Goal: Entertainment & Leisure: Consume media (video, audio)

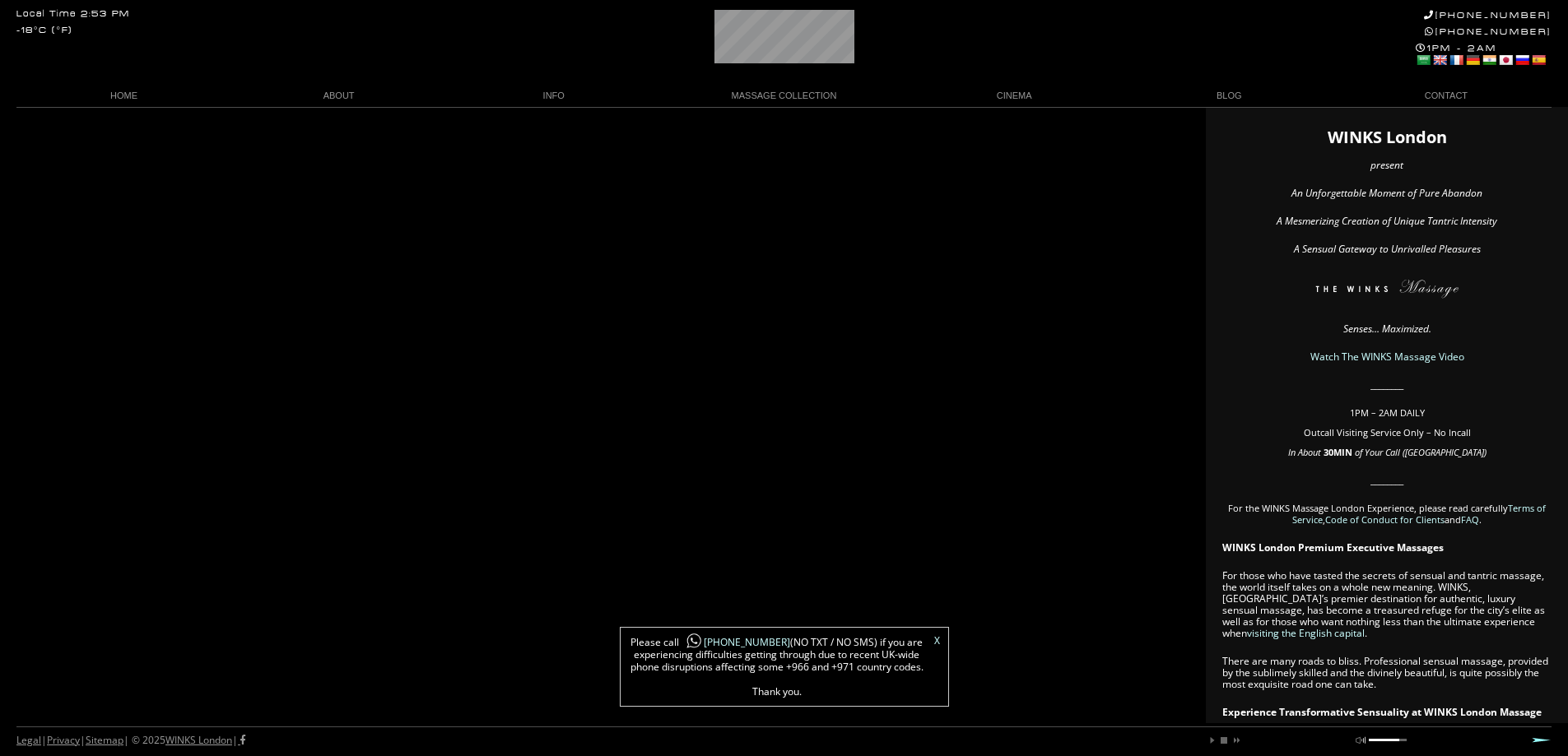
click at [1435, 358] on link "Watch The WINKS Massage Video" at bounding box center [1388, 356] width 154 height 14
